Goal: Transaction & Acquisition: Purchase product/service

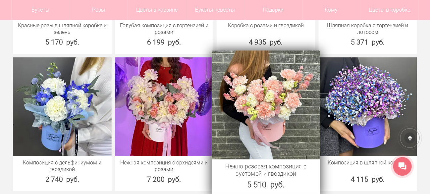
scroll to position [1691, 0]
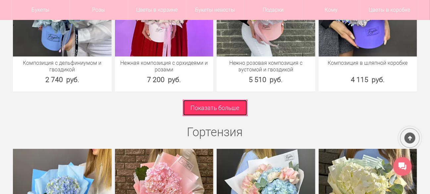
click at [204, 105] on link "Показать больше" at bounding box center [215, 107] width 65 height 16
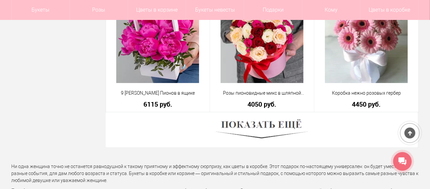
scroll to position [1890, 0]
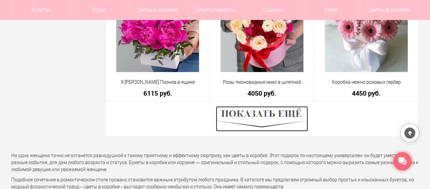
click at [264, 113] on img at bounding box center [262, 118] width 92 height 25
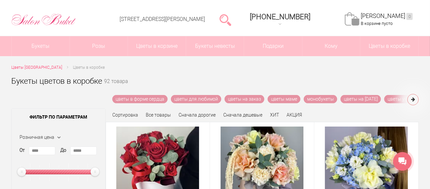
scroll to position [0, 0]
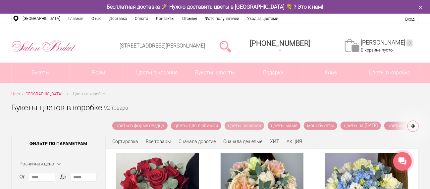
click at [265, 125] on link "цветы на заказ" at bounding box center [245, 125] width 40 height 8
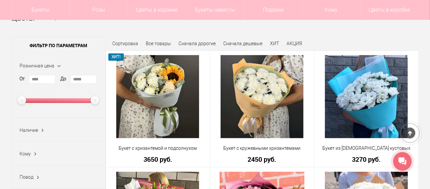
scroll to position [33, 0]
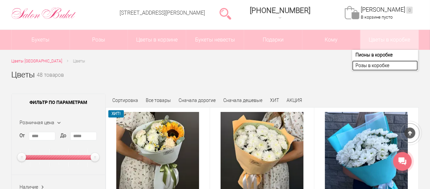
click at [388, 66] on link "Розы в коробке" at bounding box center [385, 65] width 66 height 10
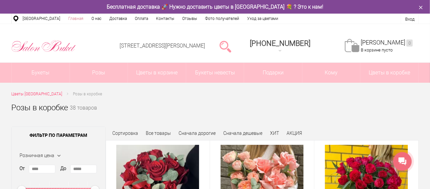
click at [69, 19] on link "Главная" at bounding box center [75, 19] width 23 height 10
click at [92, 19] on link "О нас" at bounding box center [97, 19] width 18 height 10
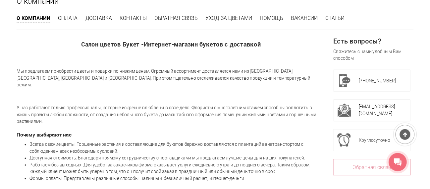
scroll to position [12, 0]
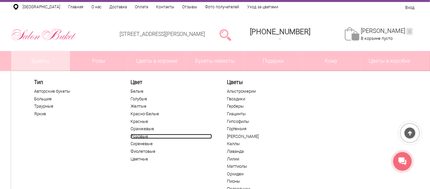
click at [145, 137] on link "Розовые" at bounding box center [172, 136] width 82 height 5
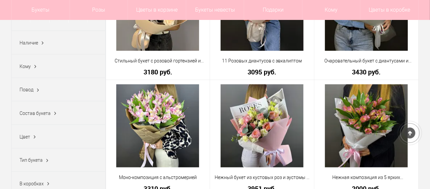
scroll to position [165, 0]
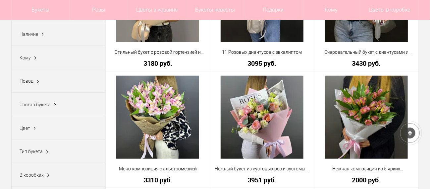
click at [54, 105] on ins at bounding box center [55, 104] width 7 height 9
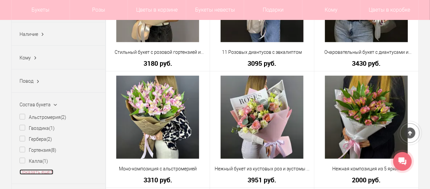
click at [41, 171] on link "Показать еще 6" at bounding box center [37, 171] width 34 height 5
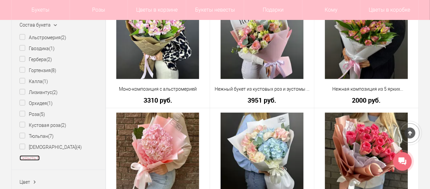
scroll to position [265, 0]
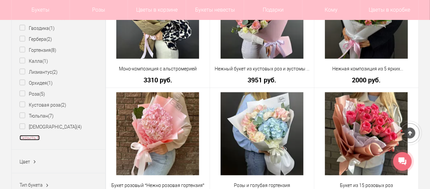
click at [28, 140] on link "Скрыть 6" at bounding box center [30, 137] width 20 height 5
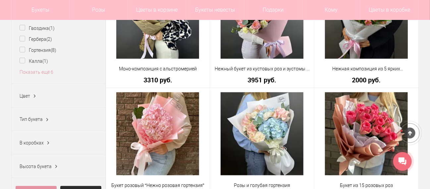
click at [39, 122] on span "Тип букета" at bounding box center [31, 118] width 23 height 5
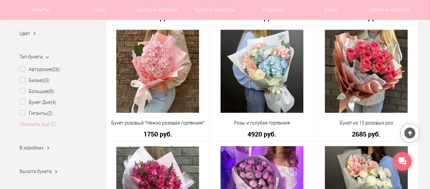
scroll to position [332, 0]
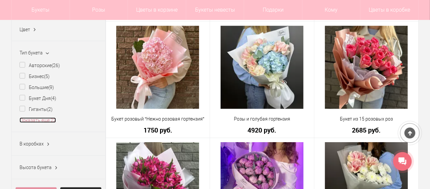
click at [52, 121] on link "Показать еще 22" at bounding box center [38, 119] width 36 height 5
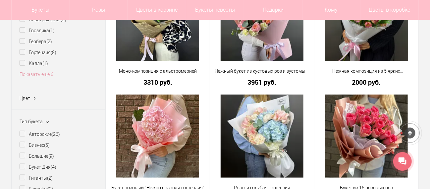
scroll to position [265, 0]
